Goal: Navigation & Orientation: Find specific page/section

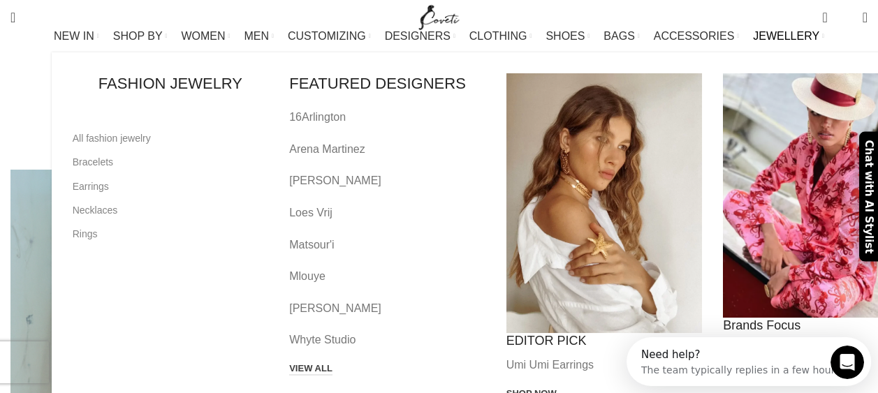
scroll to position [279, 0]
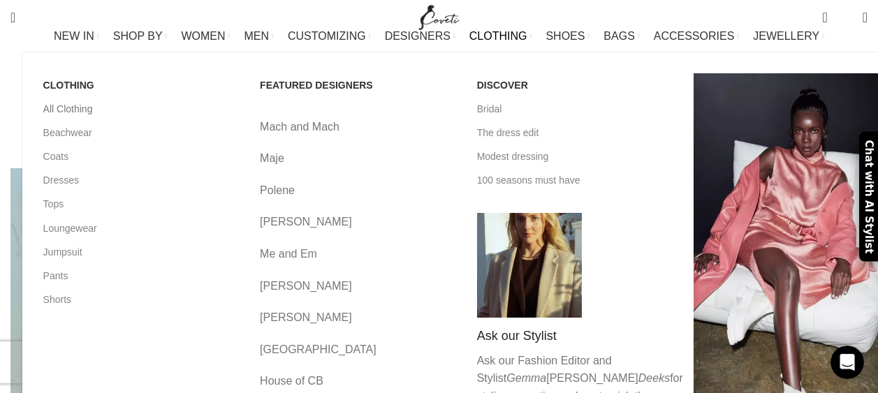
click at [59, 121] on link "All Clothing" at bounding box center [141, 109] width 196 height 24
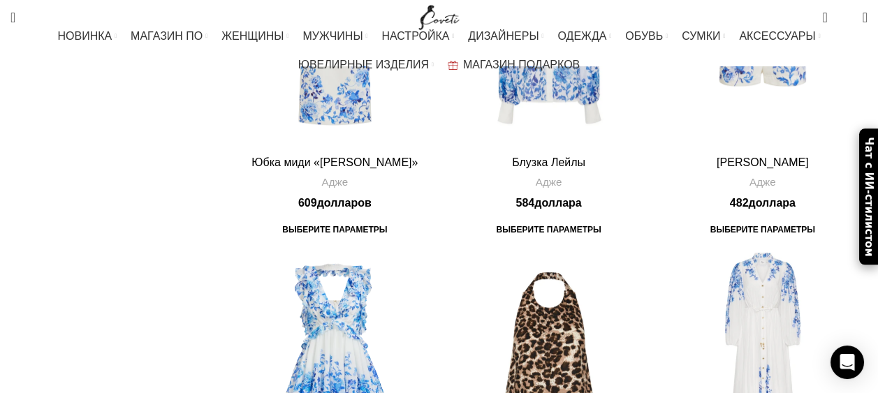
scroll to position [2655, 0]
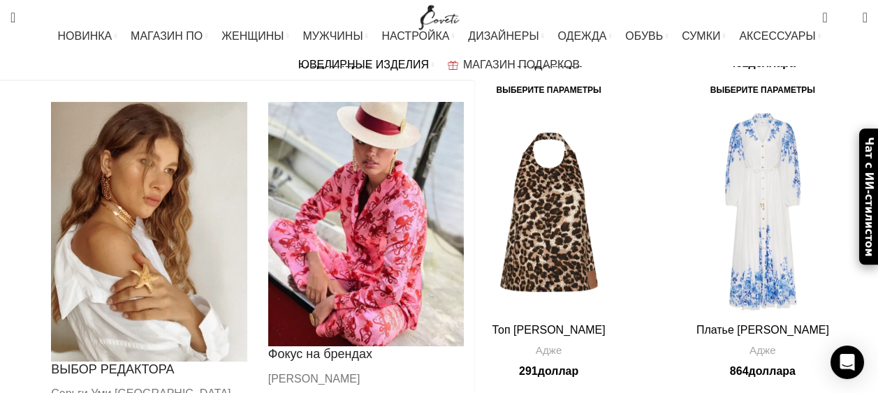
click at [247, 231] on div "Основная навигация" at bounding box center [149, 232] width 196 height 260
click at [247, 177] on div "Основная навигация" at bounding box center [149, 232] width 196 height 260
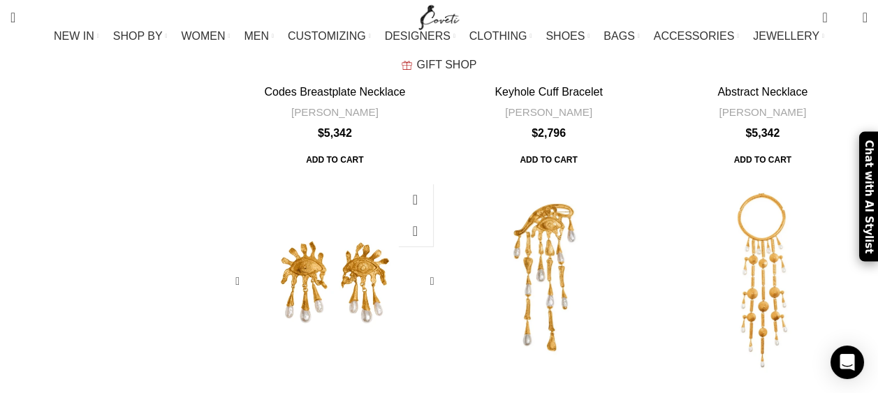
scroll to position [908, 0]
